Goal: Task Accomplishment & Management: Manage account settings

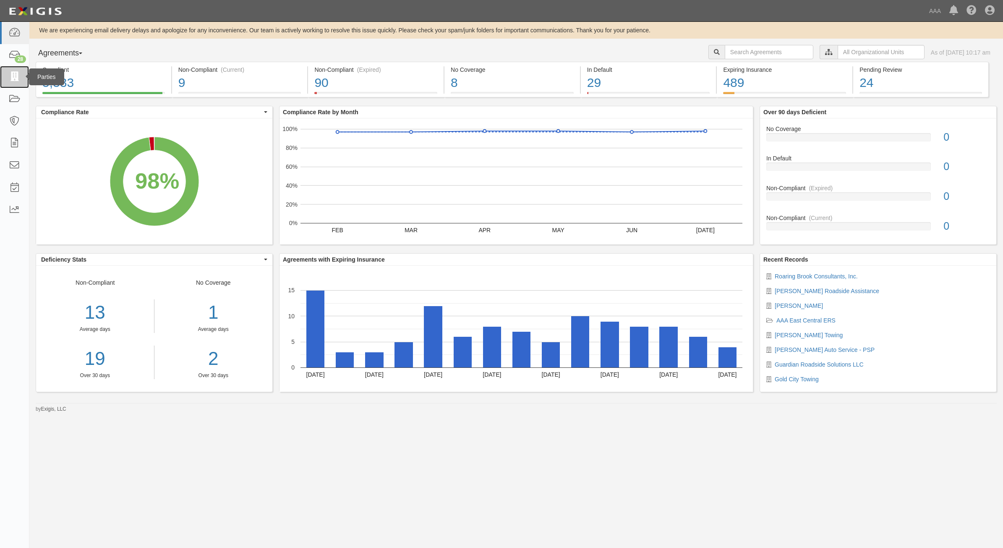
click at [15, 79] on icon at bounding box center [14, 77] width 12 height 10
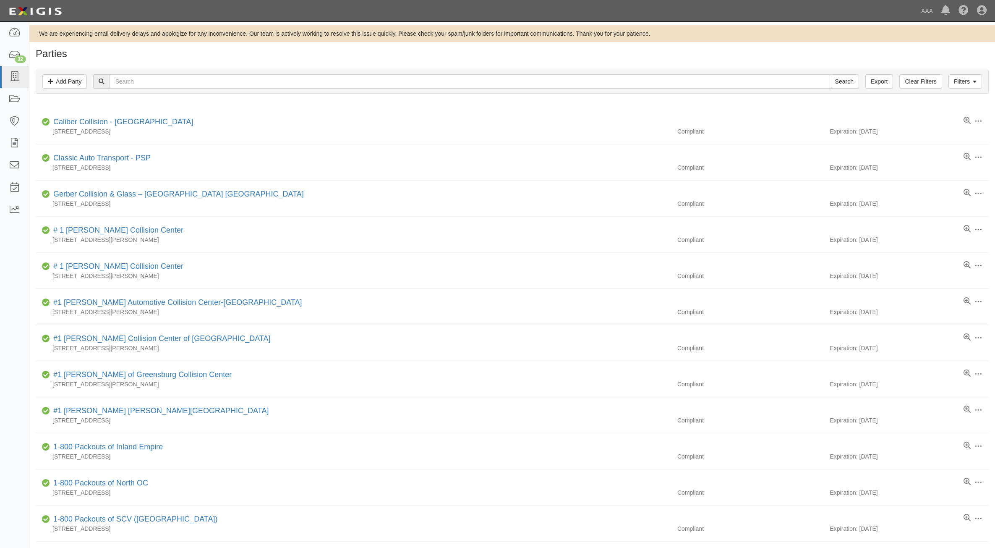
click at [323, 82] on input "text" at bounding box center [470, 81] width 720 height 14
type input "Fusco"
click at [829, 74] on input "Search" at bounding box center [843, 81] width 29 height 14
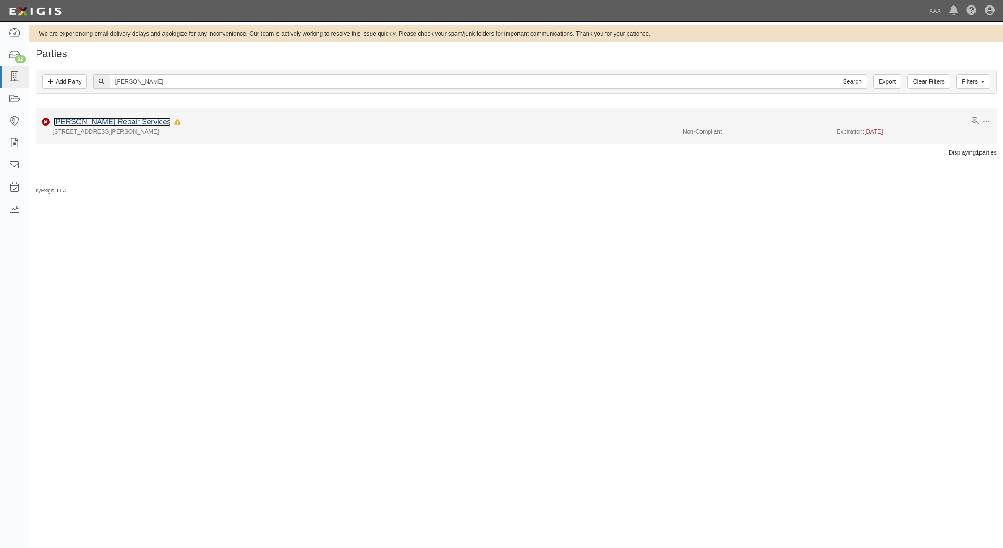
click at [101, 119] on link "[PERSON_NAME] Repair Services" at bounding box center [111, 121] width 117 height 8
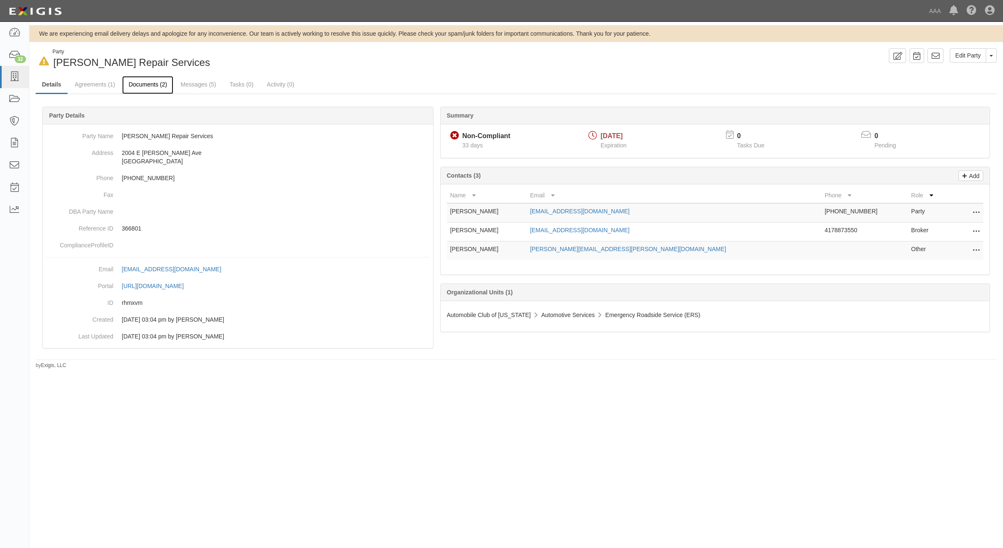
click at [156, 90] on link "Documents (2)" at bounding box center [147, 85] width 51 height 18
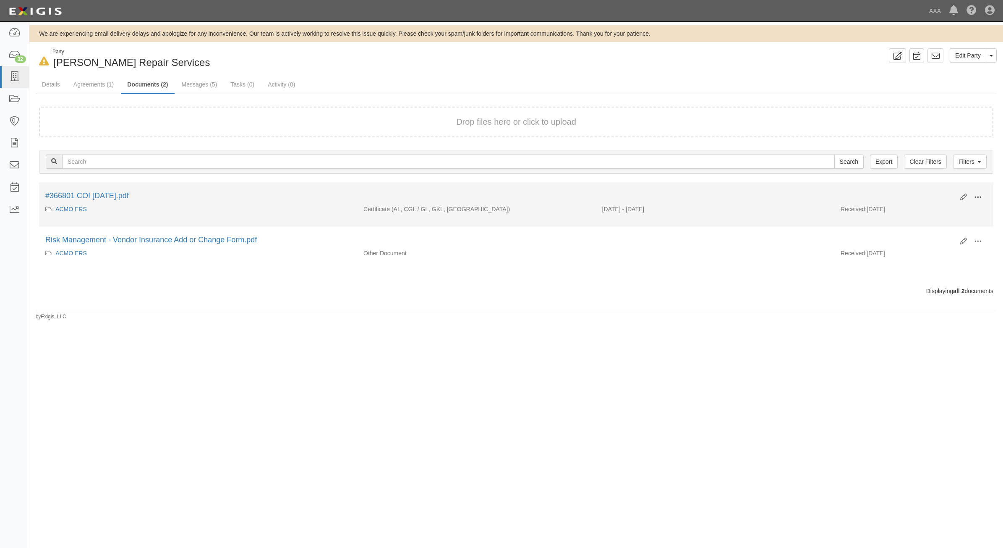
click at [981, 196] on span at bounding box center [978, 197] width 8 height 8
click at [938, 205] on link "View" at bounding box center [937, 209] width 66 height 15
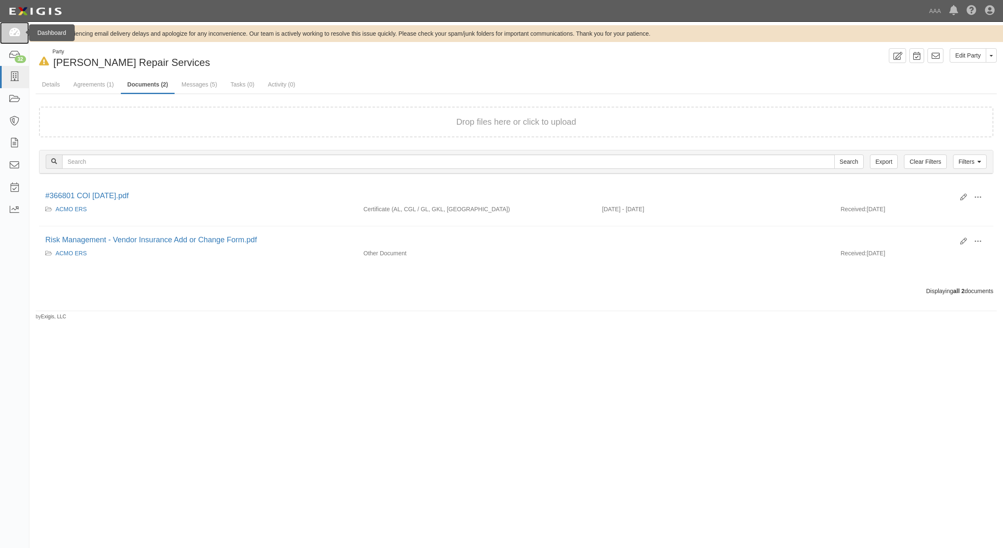
click at [11, 38] on link at bounding box center [14, 33] width 29 height 22
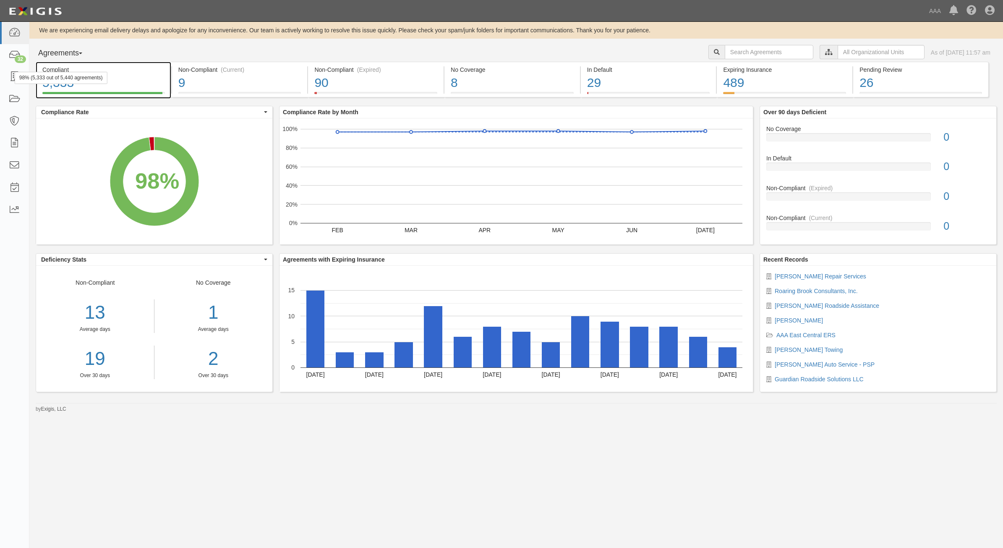
click at [16, 78] on div "98% (5,333 out of 5,440 agreements)" at bounding box center [61, 78] width 93 height 12
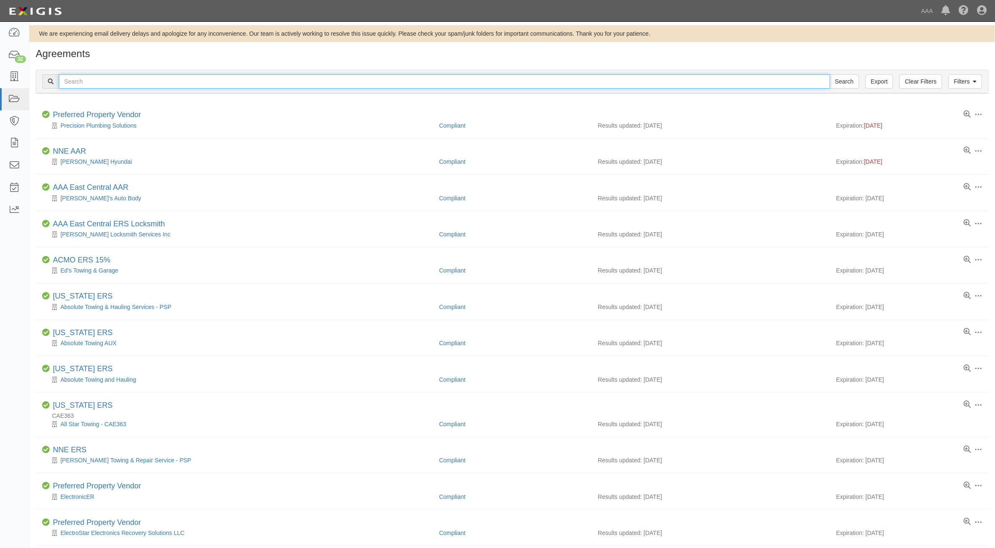
click at [244, 84] on input "text" at bounding box center [444, 81] width 771 height 14
type input "[PERSON_NAME]"
click at [829, 74] on input "Search" at bounding box center [843, 81] width 29 height 14
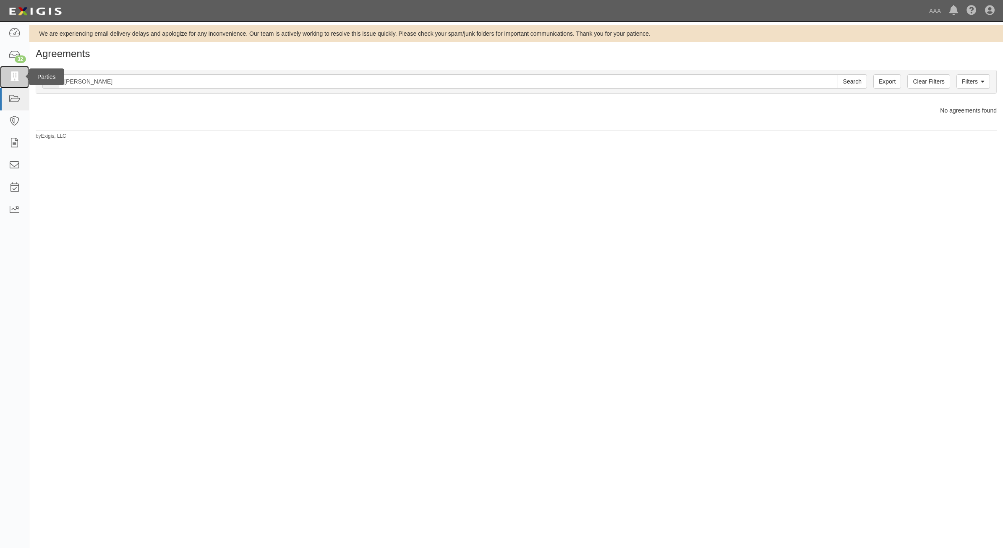
click at [19, 82] on icon at bounding box center [14, 77] width 12 height 10
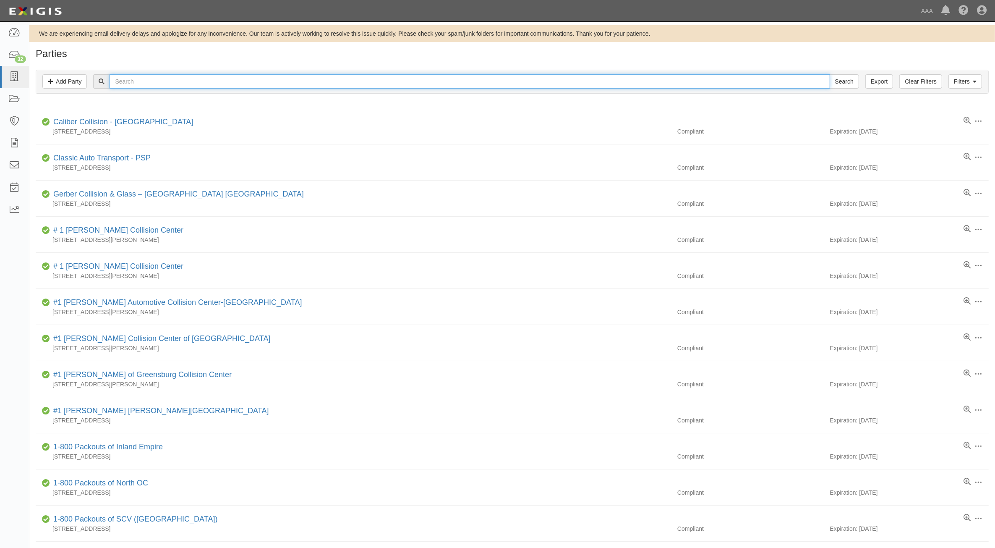
click at [190, 83] on input "text" at bounding box center [470, 81] width 720 height 14
type input "Fusco"
click at [829, 74] on input "Search" at bounding box center [843, 81] width 29 height 14
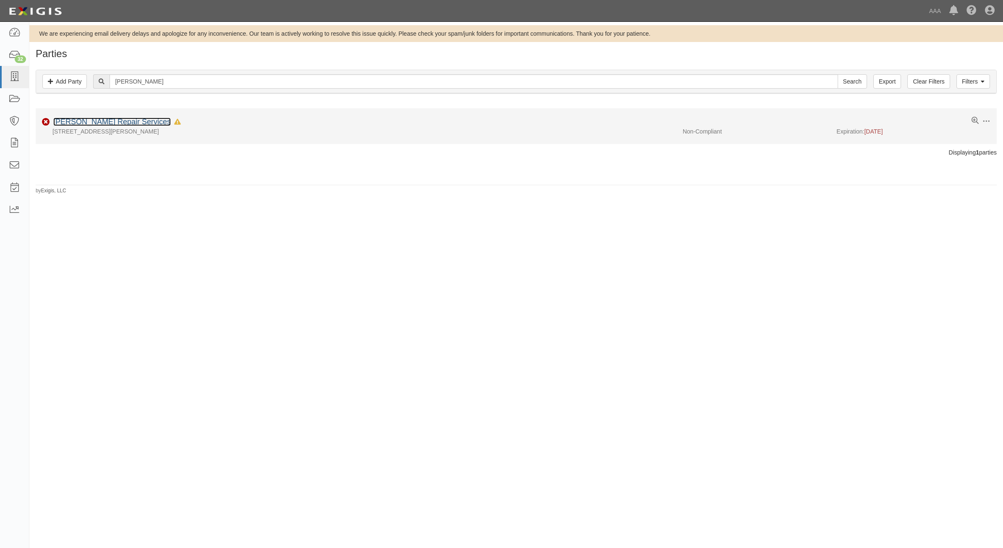
click at [97, 123] on link "[PERSON_NAME] Repair Services" at bounding box center [111, 121] width 117 height 8
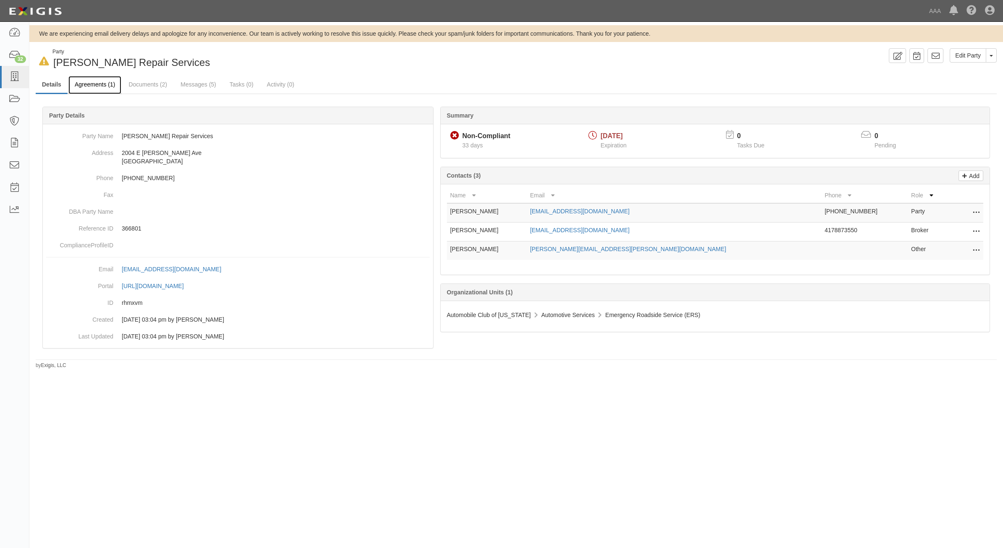
click at [105, 87] on link "Agreements (1)" at bounding box center [94, 85] width 53 height 18
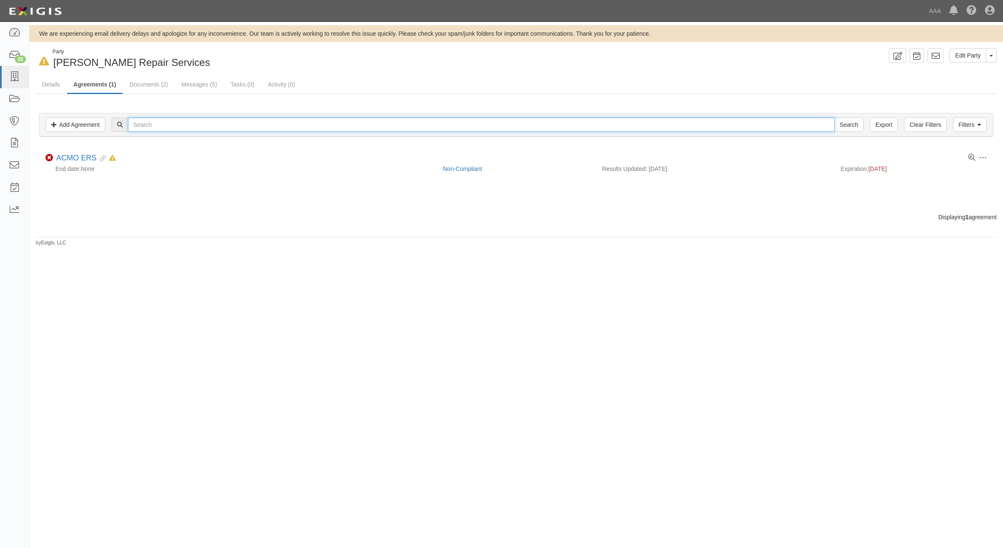
click at [185, 126] on input "text" at bounding box center [481, 124] width 707 height 14
click at [16, 80] on icon at bounding box center [14, 77] width 12 height 10
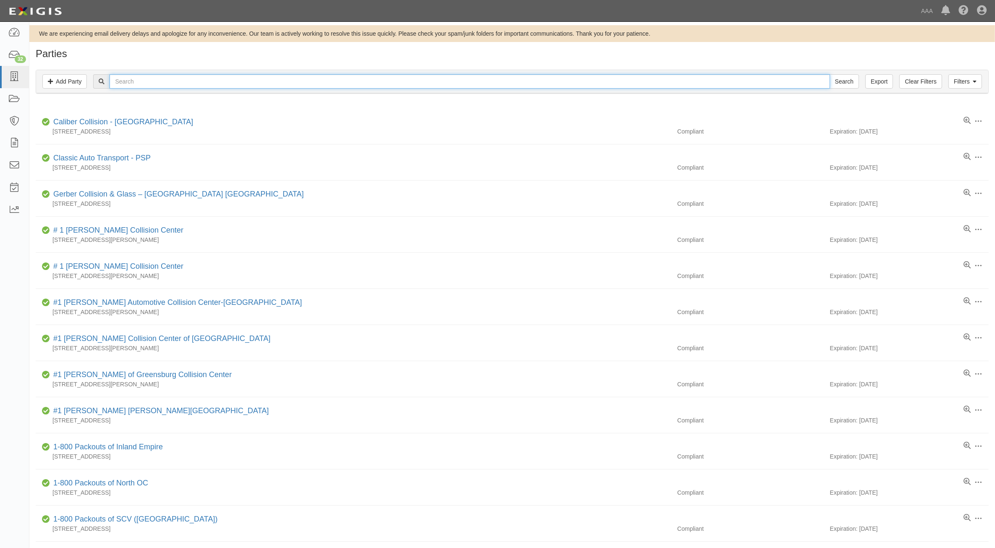
click at [223, 84] on input "text" at bounding box center [470, 81] width 720 height 14
type input "Henry's"
click at [829, 74] on input "Search" at bounding box center [843, 81] width 29 height 14
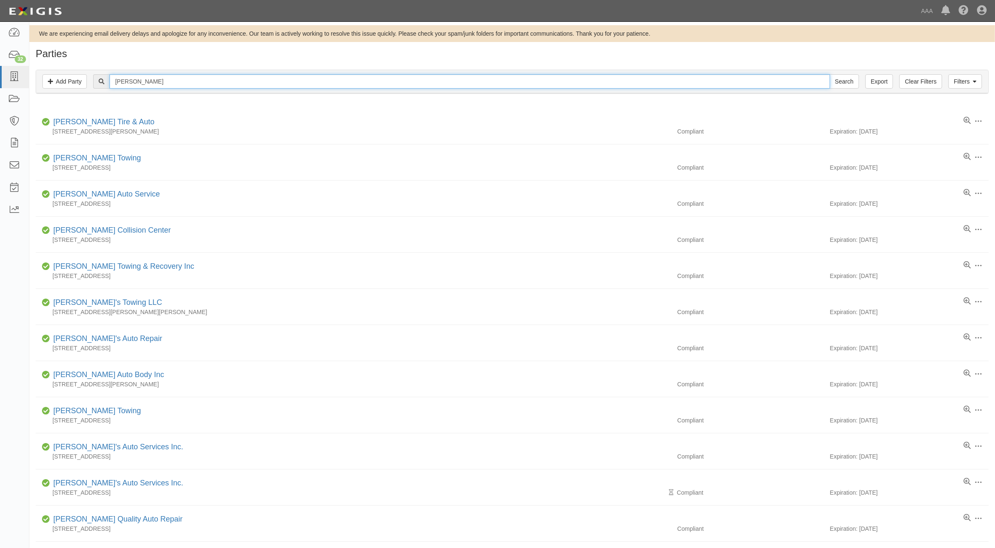
click at [174, 84] on input "Henry's" at bounding box center [470, 81] width 720 height 14
type input "H"
type input "Fusco"
click at [829, 74] on input "Search" at bounding box center [843, 81] width 29 height 14
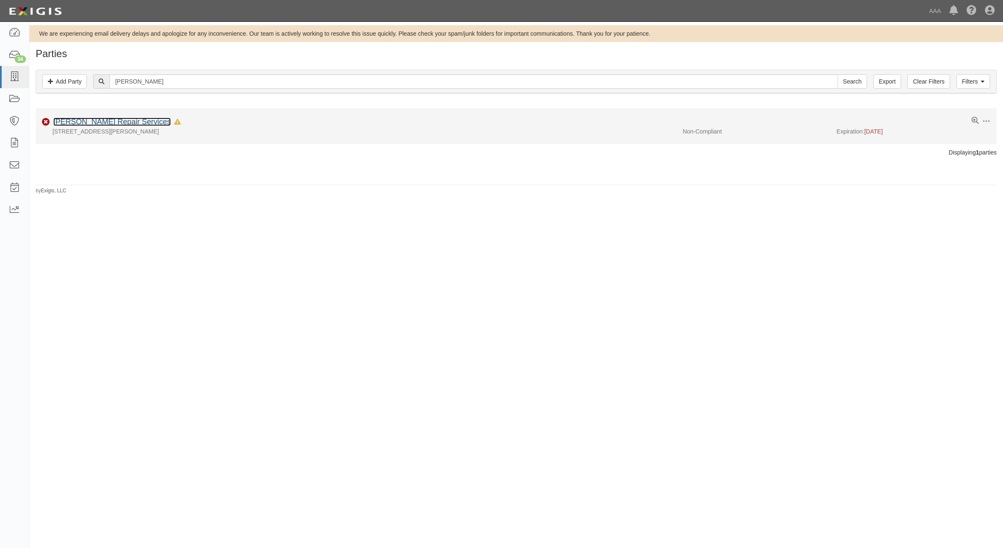
click at [107, 120] on link "[PERSON_NAME] Repair Services" at bounding box center [111, 121] width 117 height 8
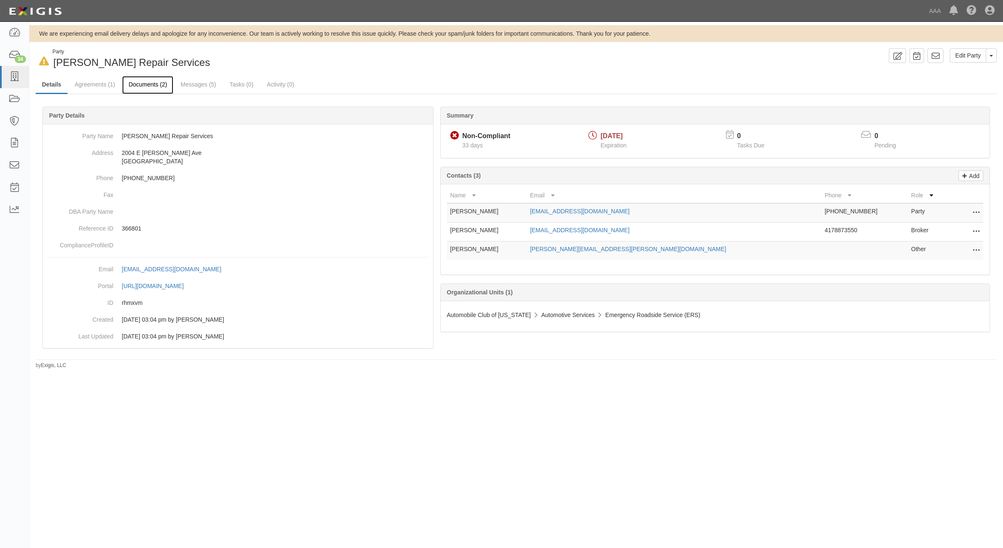
click at [141, 93] on link "Documents (2)" at bounding box center [147, 85] width 51 height 18
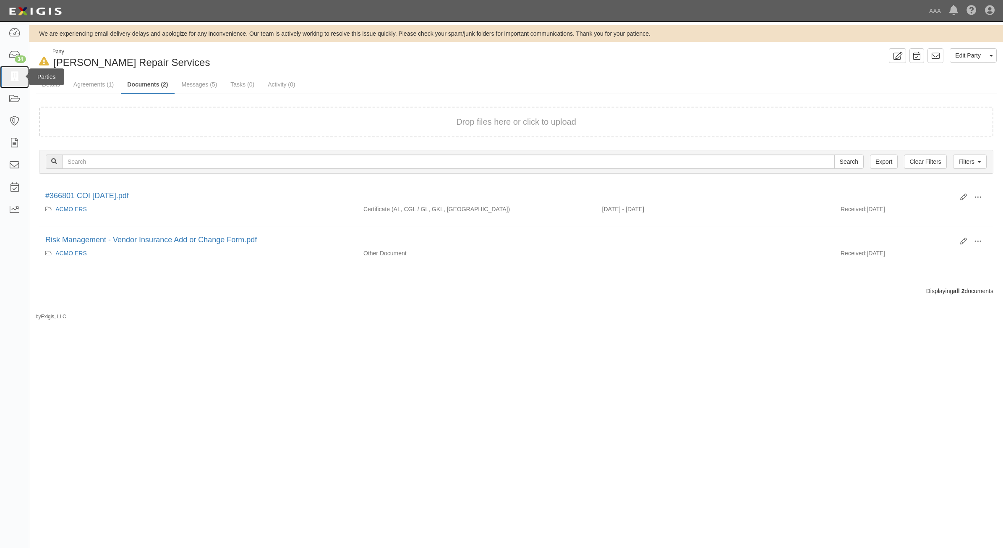
click at [10, 78] on icon at bounding box center [14, 77] width 12 height 10
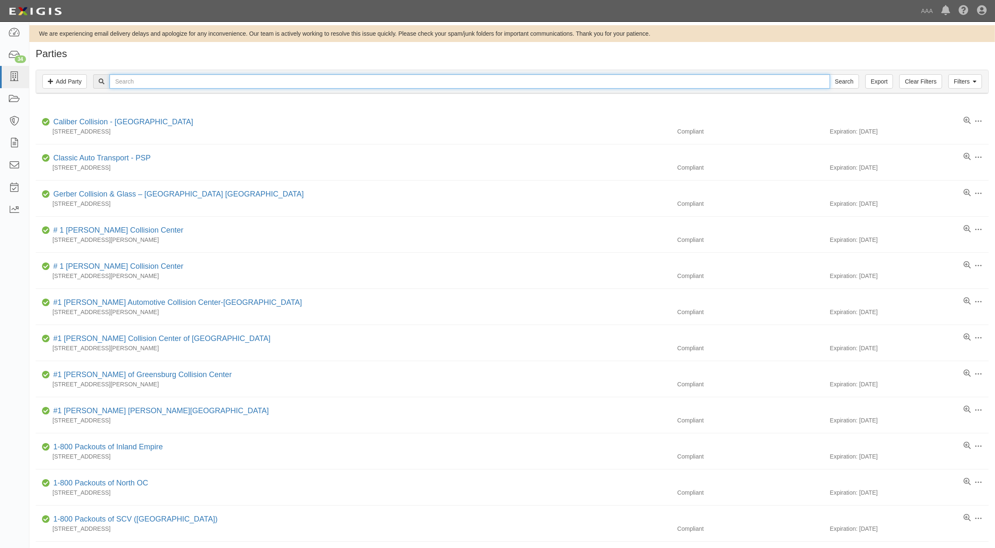
click at [213, 84] on input "text" at bounding box center [470, 81] width 720 height 14
type input "5 Star"
click at [829, 74] on input "Search" at bounding box center [843, 81] width 29 height 14
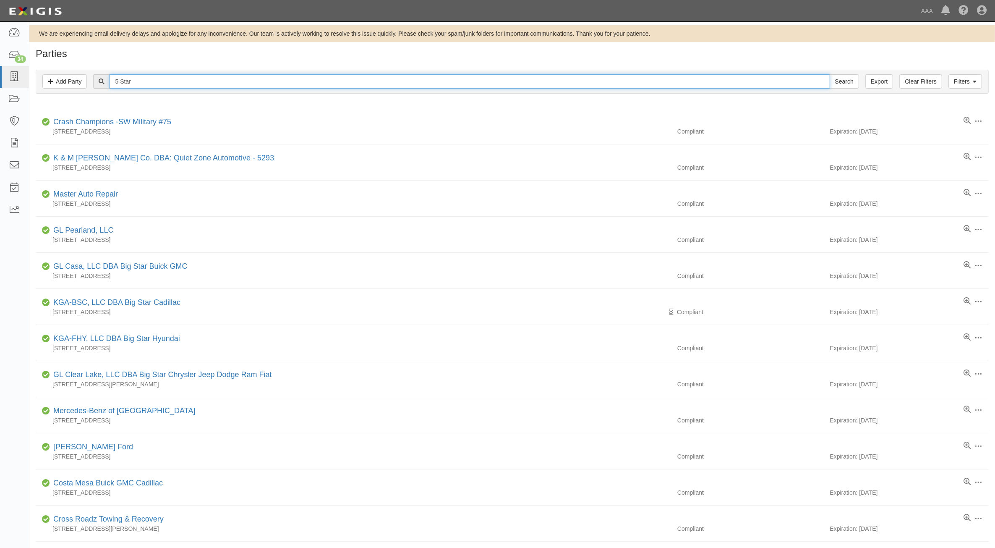
click at [133, 83] on input "5 Star" at bounding box center [470, 81] width 720 height 14
type input "Fusco"
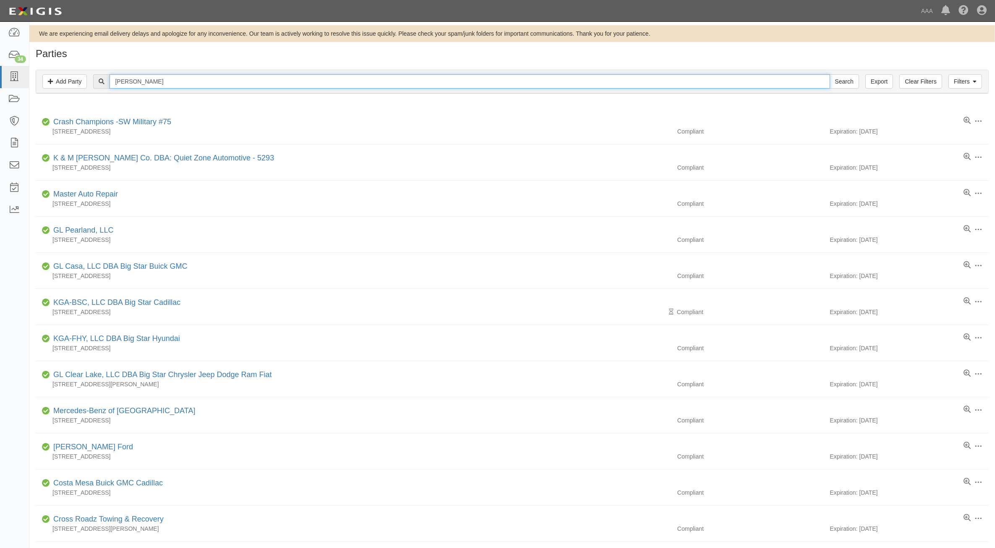
click at [829, 74] on input "Search" at bounding box center [843, 81] width 29 height 14
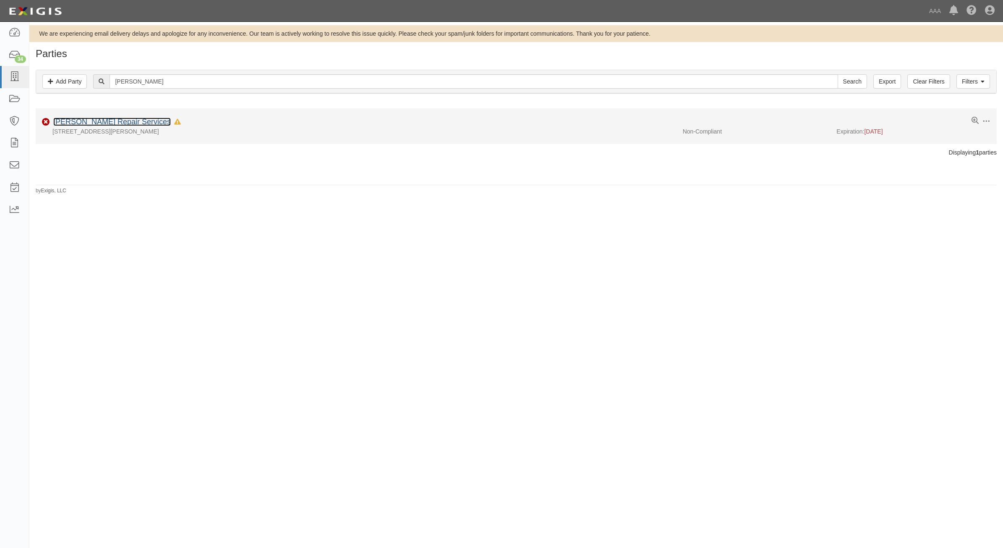
click at [107, 124] on link "[PERSON_NAME] Repair Services" at bounding box center [111, 121] width 117 height 8
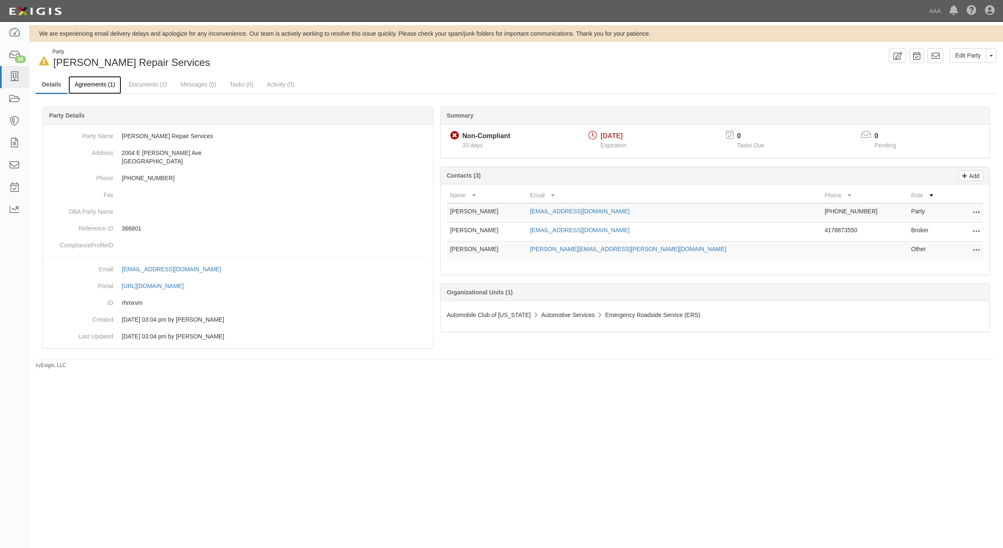
click at [97, 91] on link "Agreements (1)" at bounding box center [94, 85] width 53 height 18
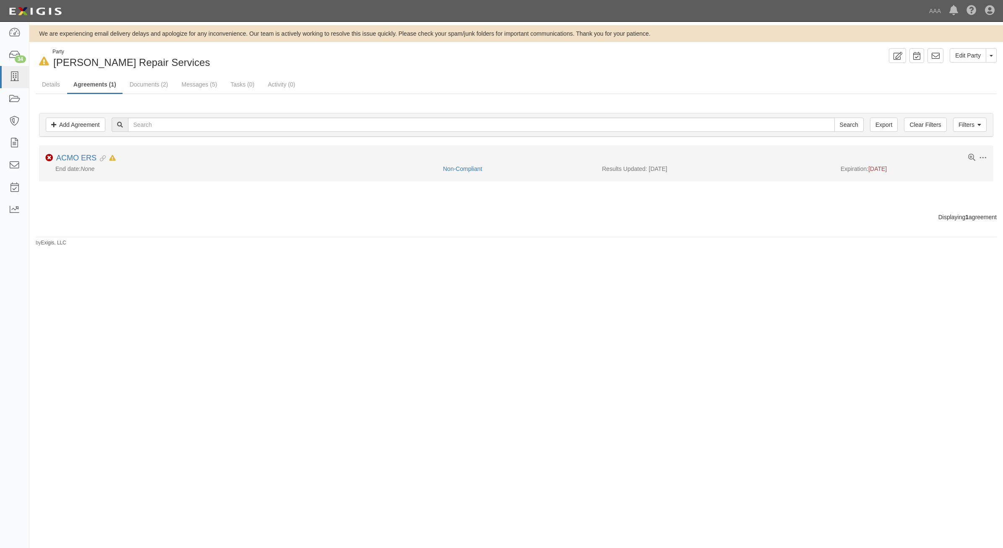
click at [989, 156] on div "Toggle Agreement Dropdown Edit Log activity Add task Send message Archive Non-C…" at bounding box center [516, 159] width 954 height 10
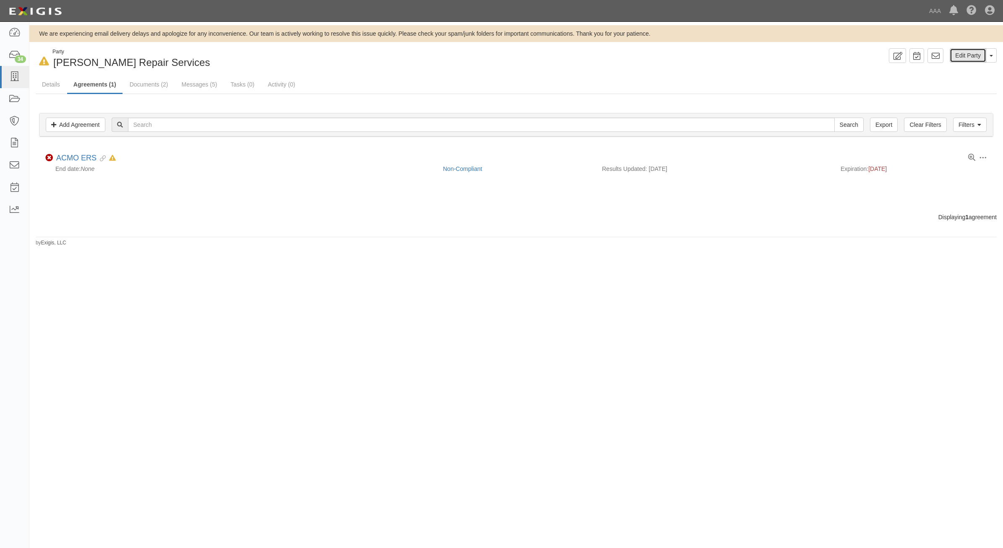
click at [975, 61] on link "Edit Party" at bounding box center [967, 55] width 37 height 14
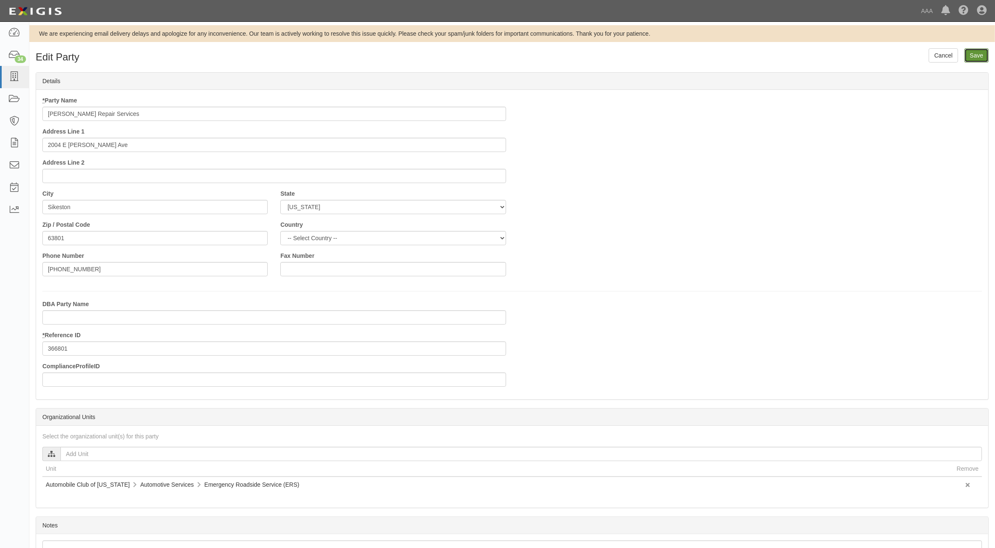
click at [974, 55] on input "Save" at bounding box center [976, 55] width 24 height 14
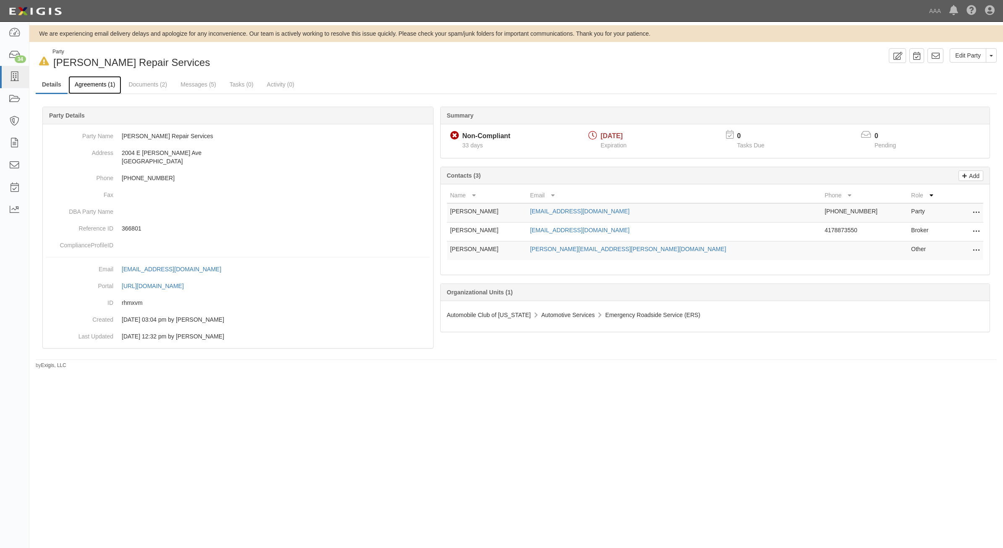
click at [107, 85] on link "Agreements (1)" at bounding box center [94, 85] width 53 height 18
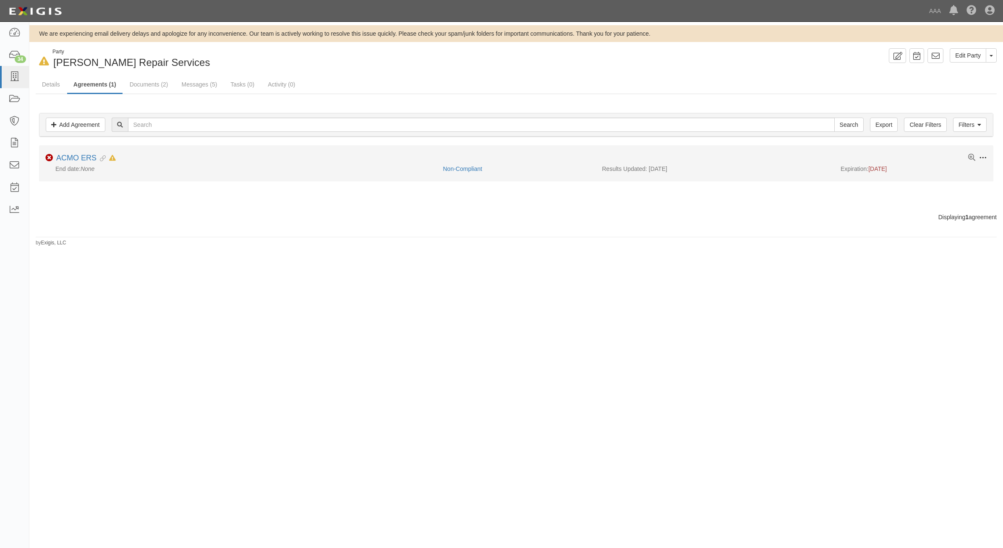
click at [984, 157] on span at bounding box center [983, 158] width 8 height 8
click at [953, 160] on link "Edit" at bounding box center [943, 156] width 66 height 15
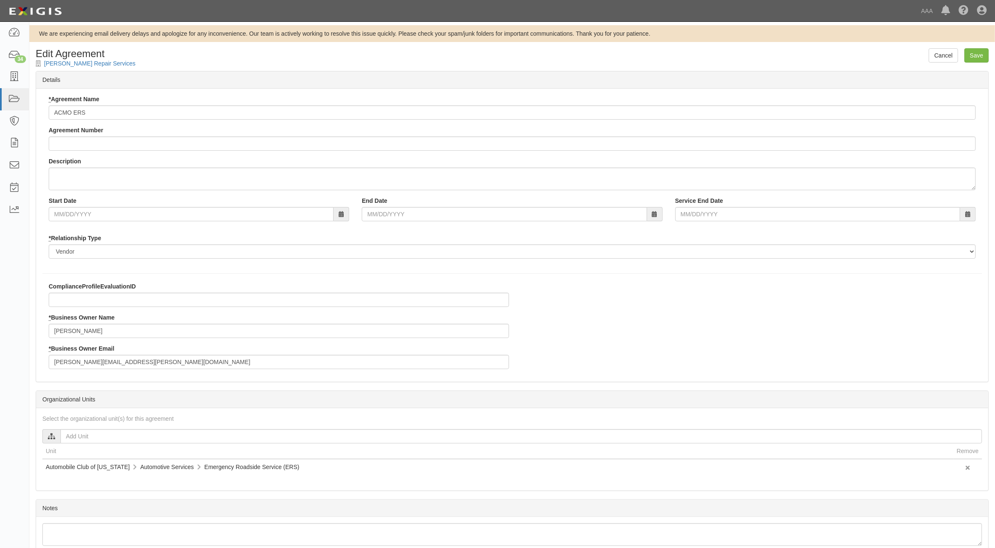
click at [352, 62] on div "[PERSON_NAME] Repair Services" at bounding box center [512, 63] width 953 height 8
click at [937, 56] on link "Cancel" at bounding box center [942, 55] width 29 height 14
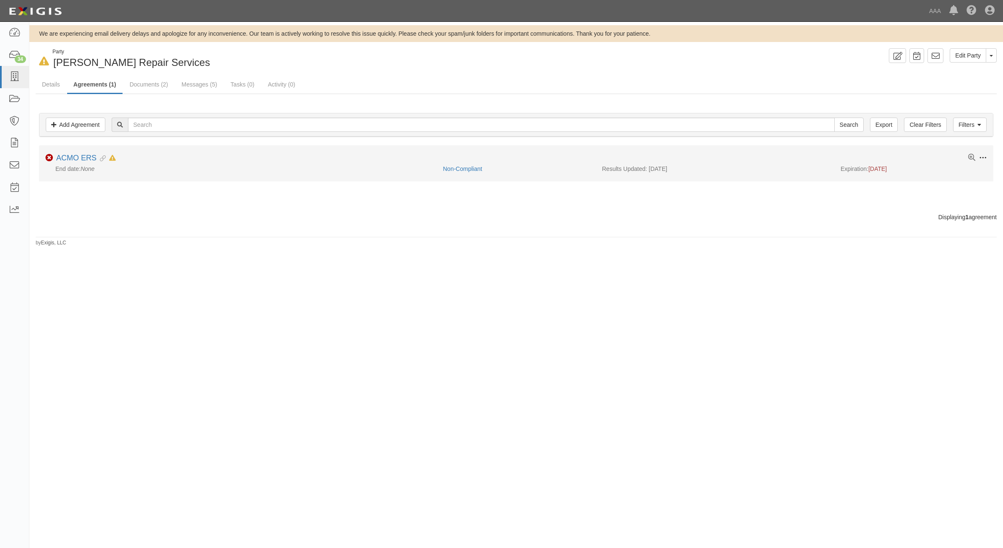
click at [983, 158] on span at bounding box center [983, 158] width 8 height 8
click at [927, 156] on link "Edit" at bounding box center [943, 156] width 66 height 15
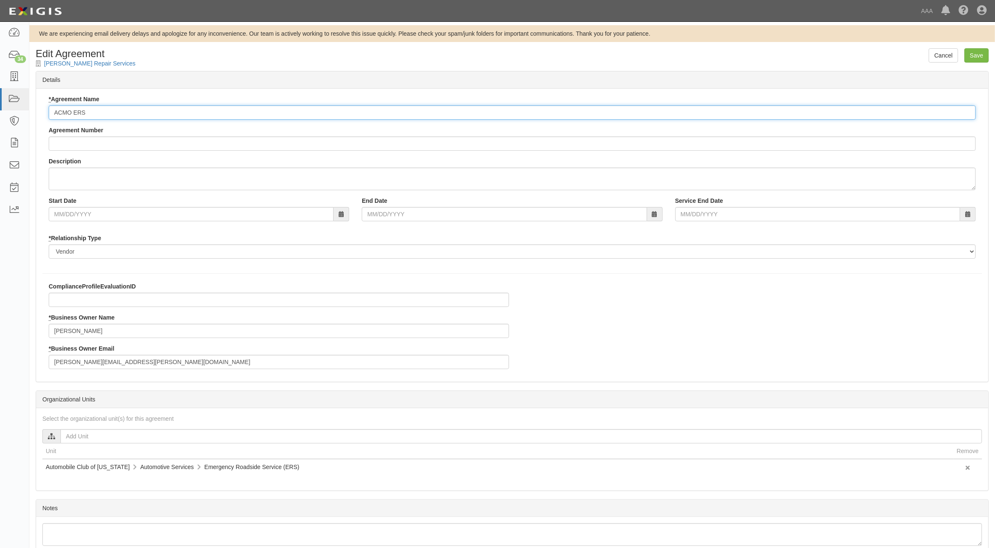
click at [200, 112] on input "ACMO ERS" at bounding box center [512, 112] width 927 height 14
paste input "15%"
type input "ACMO ERS 15%"
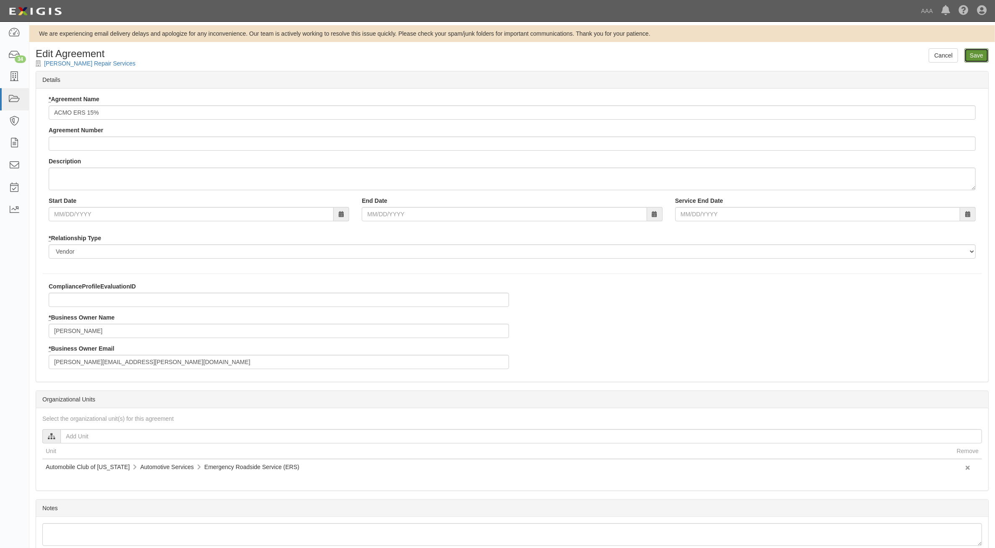
click at [983, 57] on input "Save" at bounding box center [976, 55] width 24 height 14
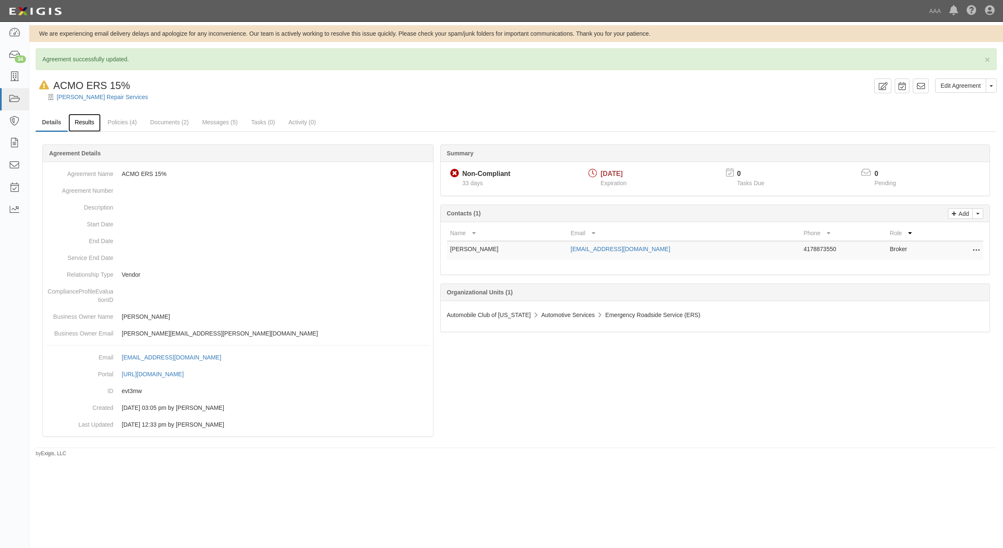
click at [94, 123] on link "Results" at bounding box center [84, 123] width 32 height 18
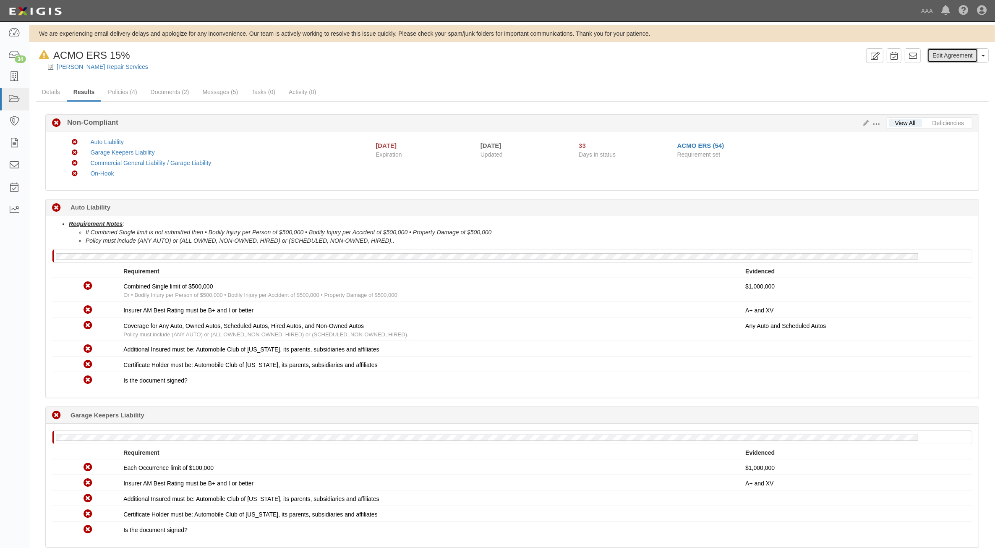
click at [958, 55] on link "Edit Agreement" at bounding box center [952, 55] width 51 height 14
click at [121, 89] on link "Policies (4)" at bounding box center [123, 92] width 42 height 18
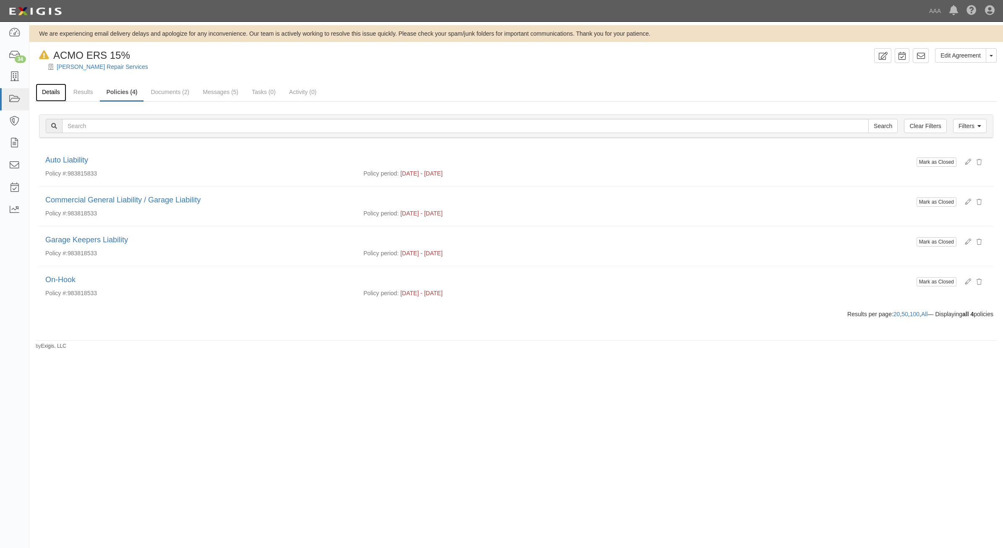
click at [59, 91] on link "Details" at bounding box center [51, 92] width 31 height 18
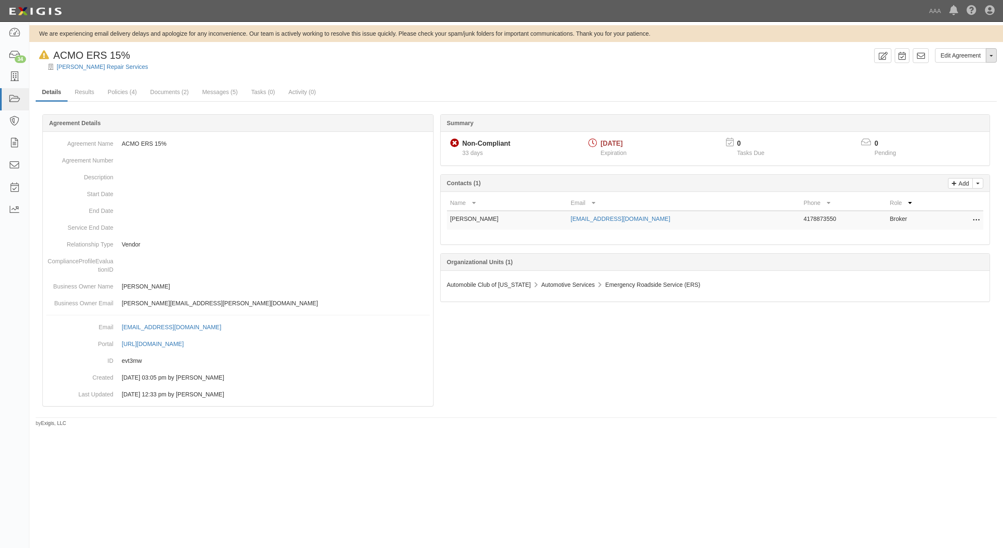
click at [986, 57] on button "Toggle Agreement Dropdown" at bounding box center [991, 55] width 11 height 14
click at [682, 124] on div "Summary" at bounding box center [715, 123] width 549 height 17
click at [96, 93] on link "Results" at bounding box center [84, 92] width 32 height 18
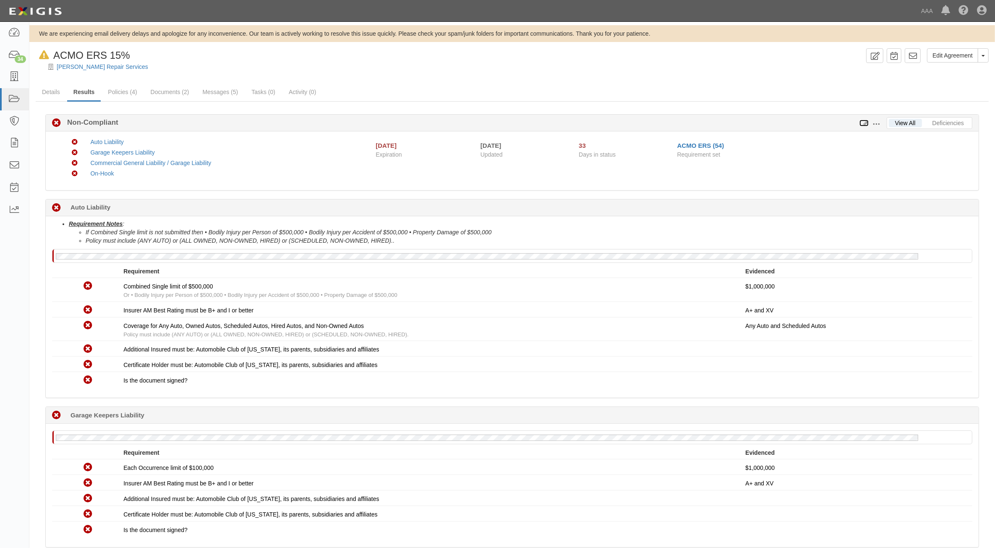
click at [866, 122] on icon at bounding box center [863, 123] width 9 height 6
click at [879, 125] on button at bounding box center [877, 123] width 18 height 9
click at [910, 122] on link "Edit Requirements" at bounding box center [914, 122] width 66 height 15
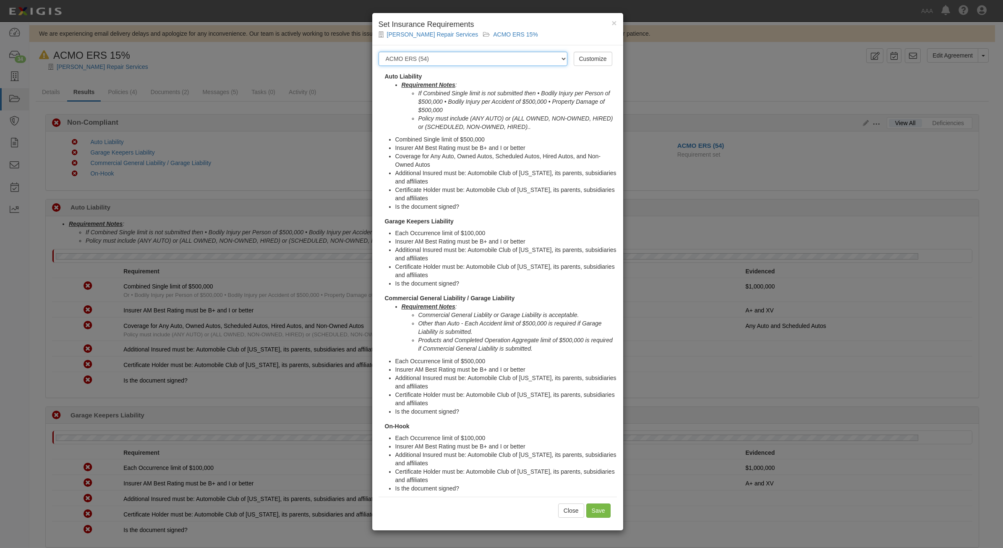
click at [546, 61] on select "-- Select requirement set -- AAA East Central AAR AAA East Central ERS AAA East…" at bounding box center [472, 59] width 189 height 14
select select "16733"
click at [378, 52] on select "-- Select requirement set -- AAA East Central AAR AAA East Central ERS AAA East…" at bounding box center [472, 59] width 189 height 14
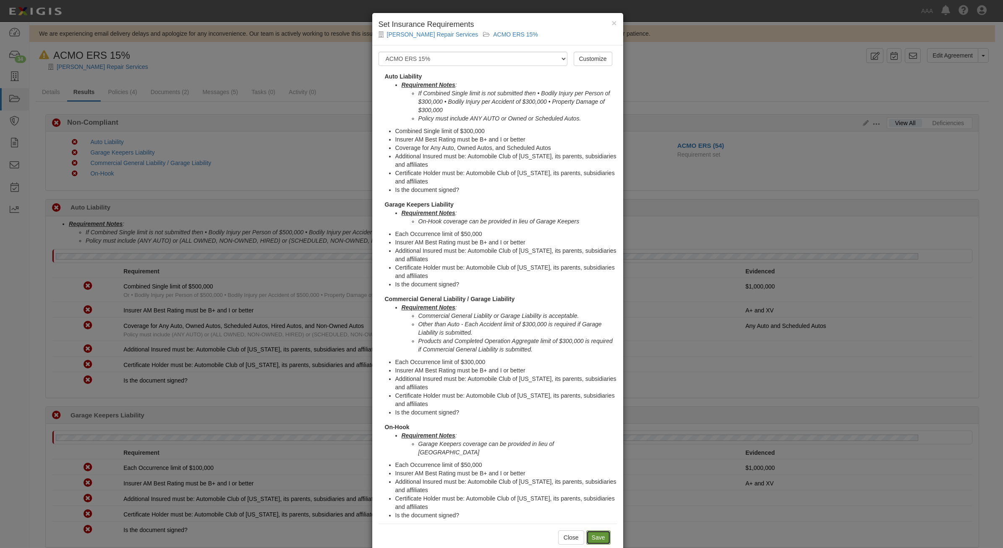
click at [597, 530] on input "Save" at bounding box center [598, 537] width 24 height 14
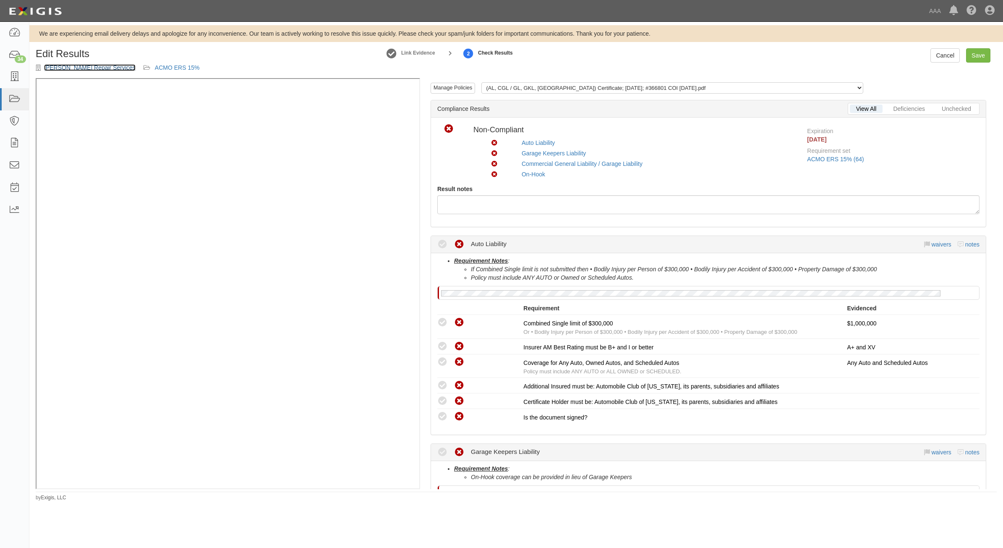
click at [72, 68] on link "[PERSON_NAME] Repair Services" at bounding box center [89, 67] width 91 height 7
